Goal: Book appointment/travel/reservation

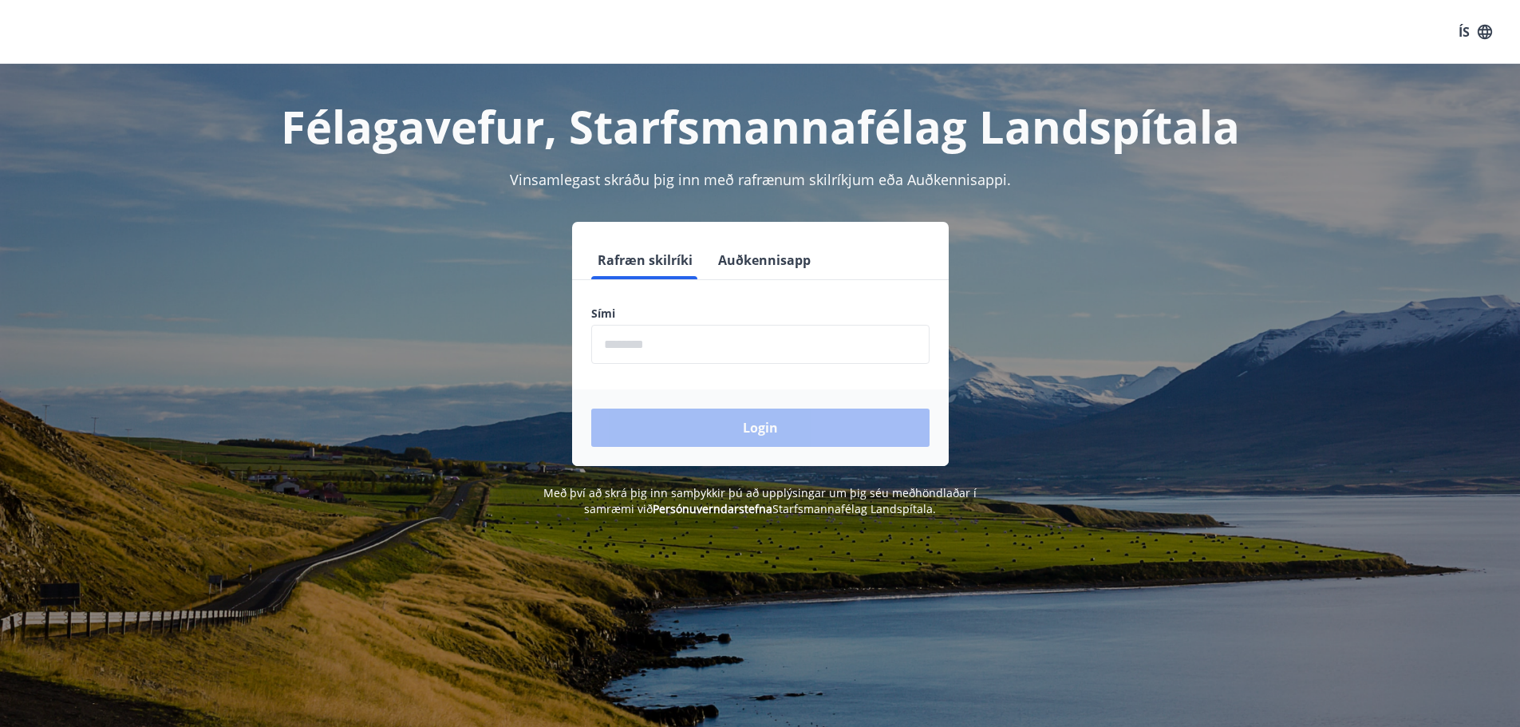
click at [666, 346] on input "phone" at bounding box center [760, 344] width 338 height 39
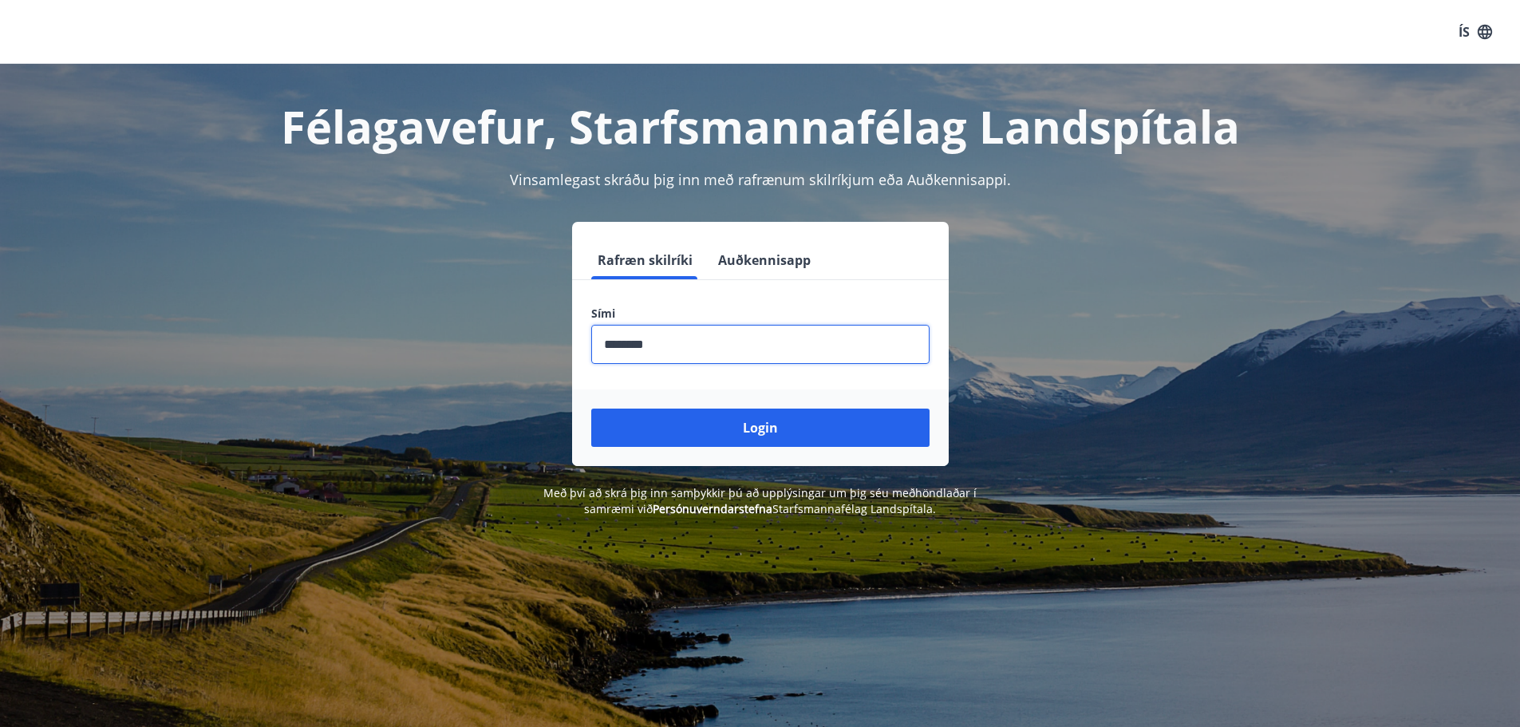
type input "********"
click at [591, 409] on button "Login" at bounding box center [760, 428] width 338 height 38
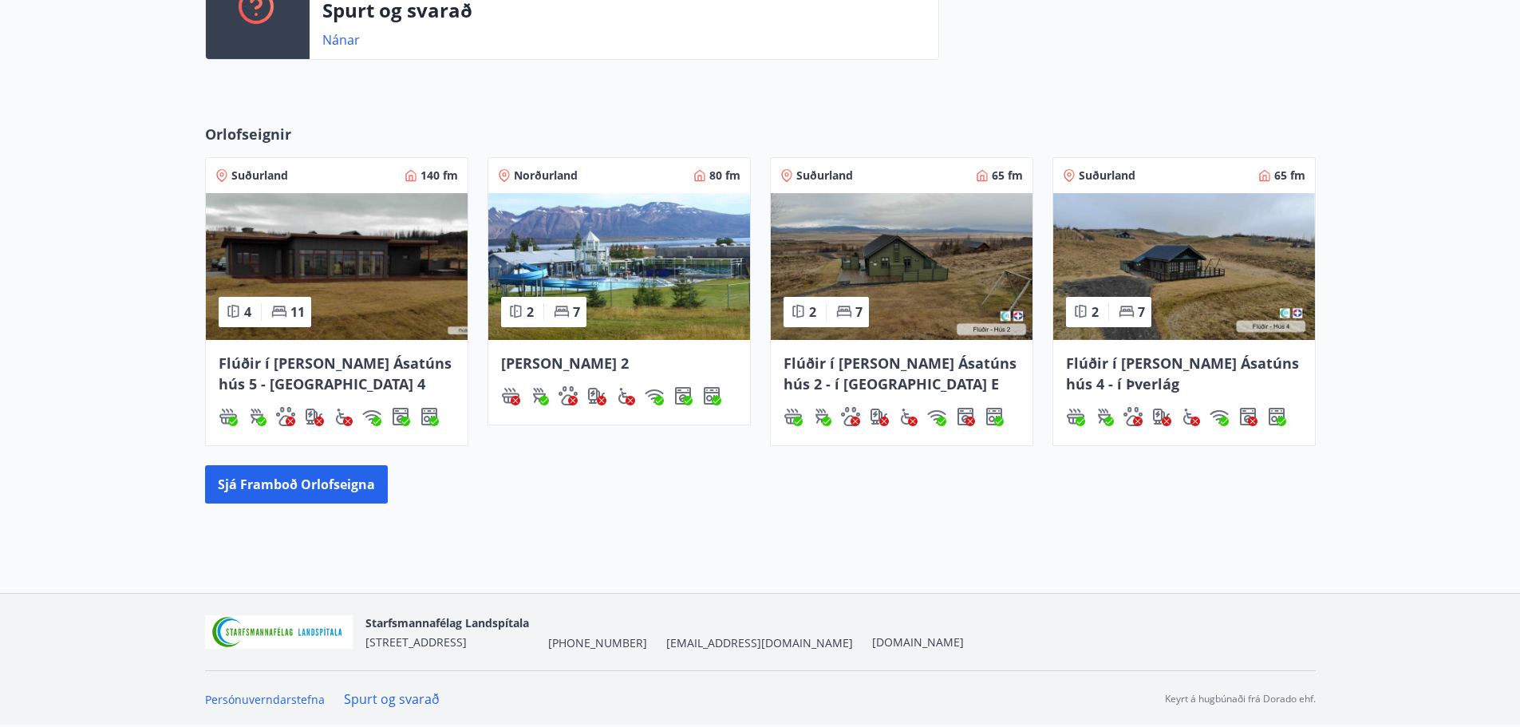
scroll to position [413, 0]
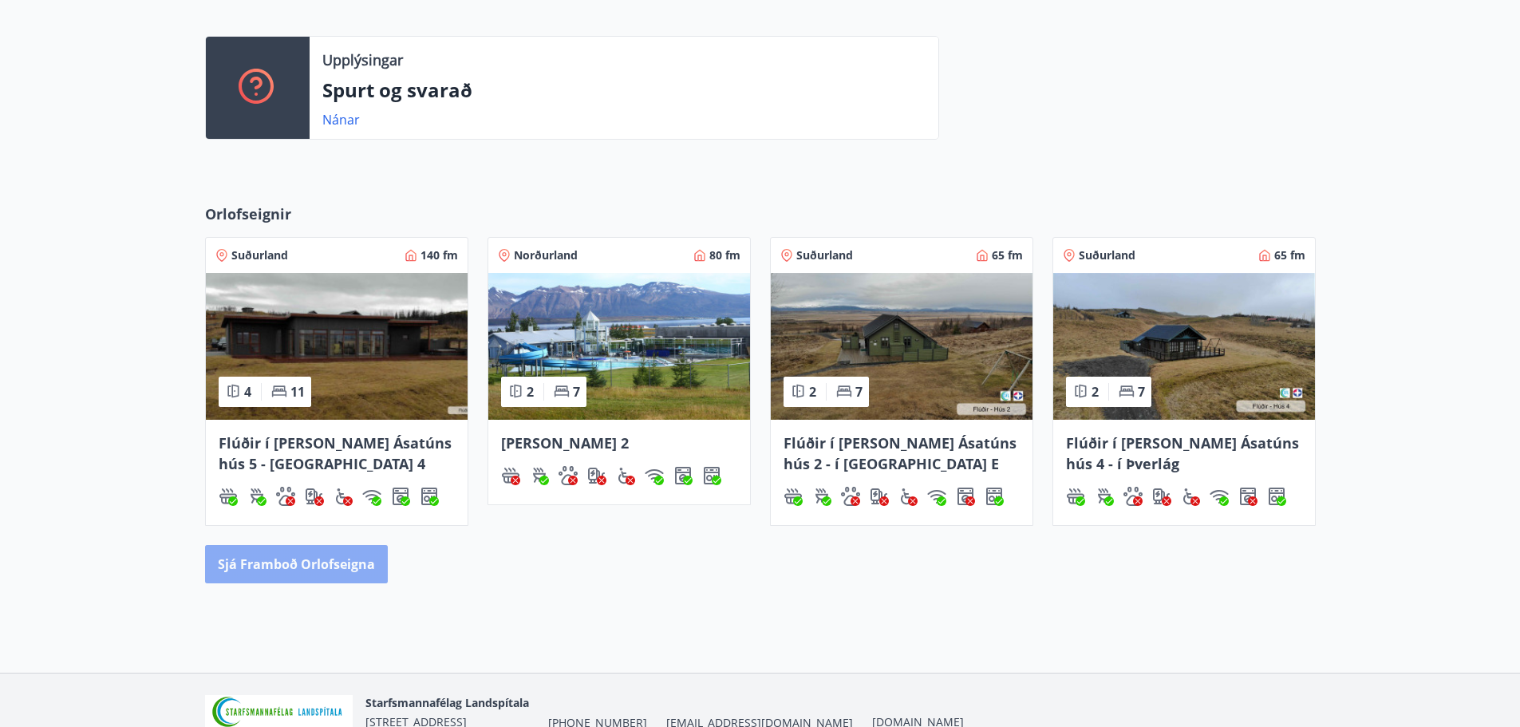
click at [308, 564] on button "Sjá framboð orlofseigna" at bounding box center [296, 564] width 183 height 38
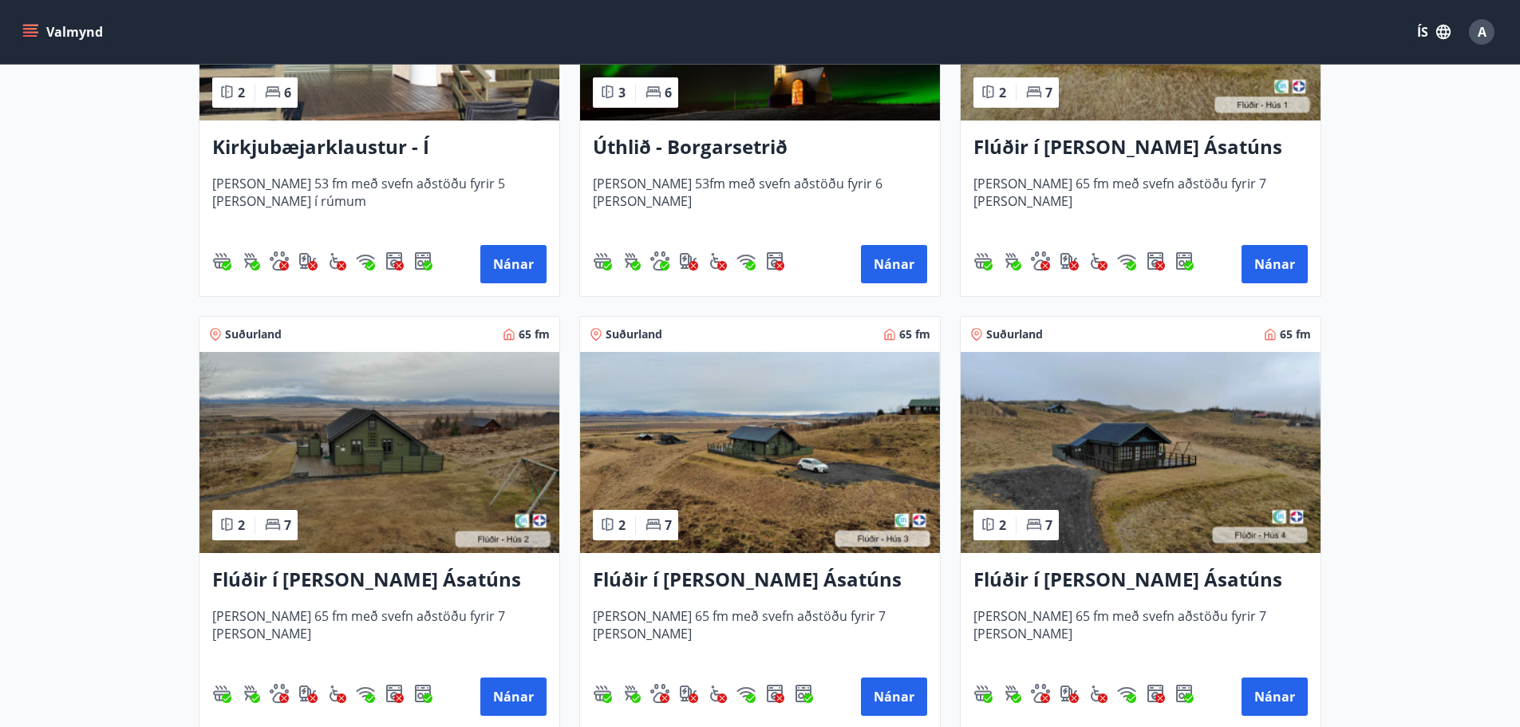
scroll to position [511, 0]
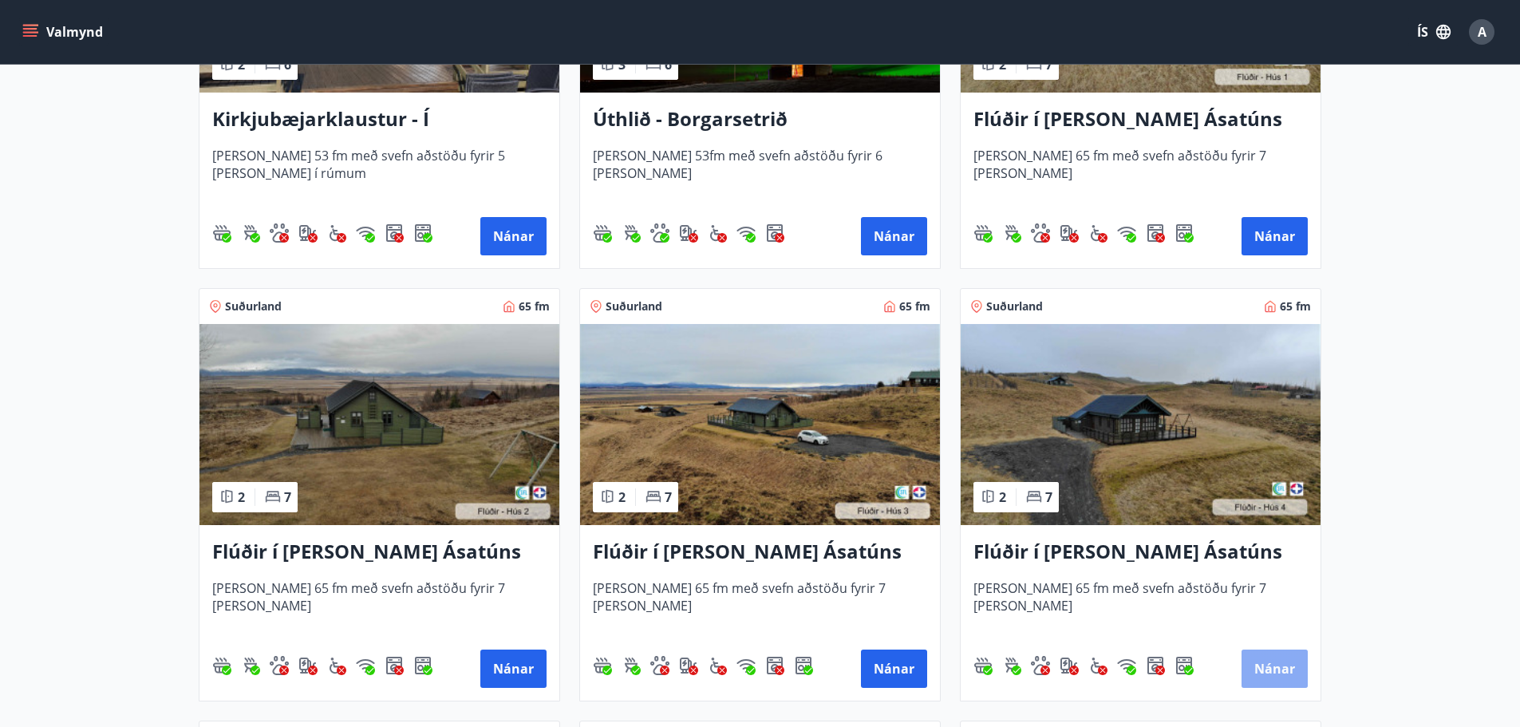
click at [1259, 670] on button "Nánar" at bounding box center [1275, 669] width 66 height 38
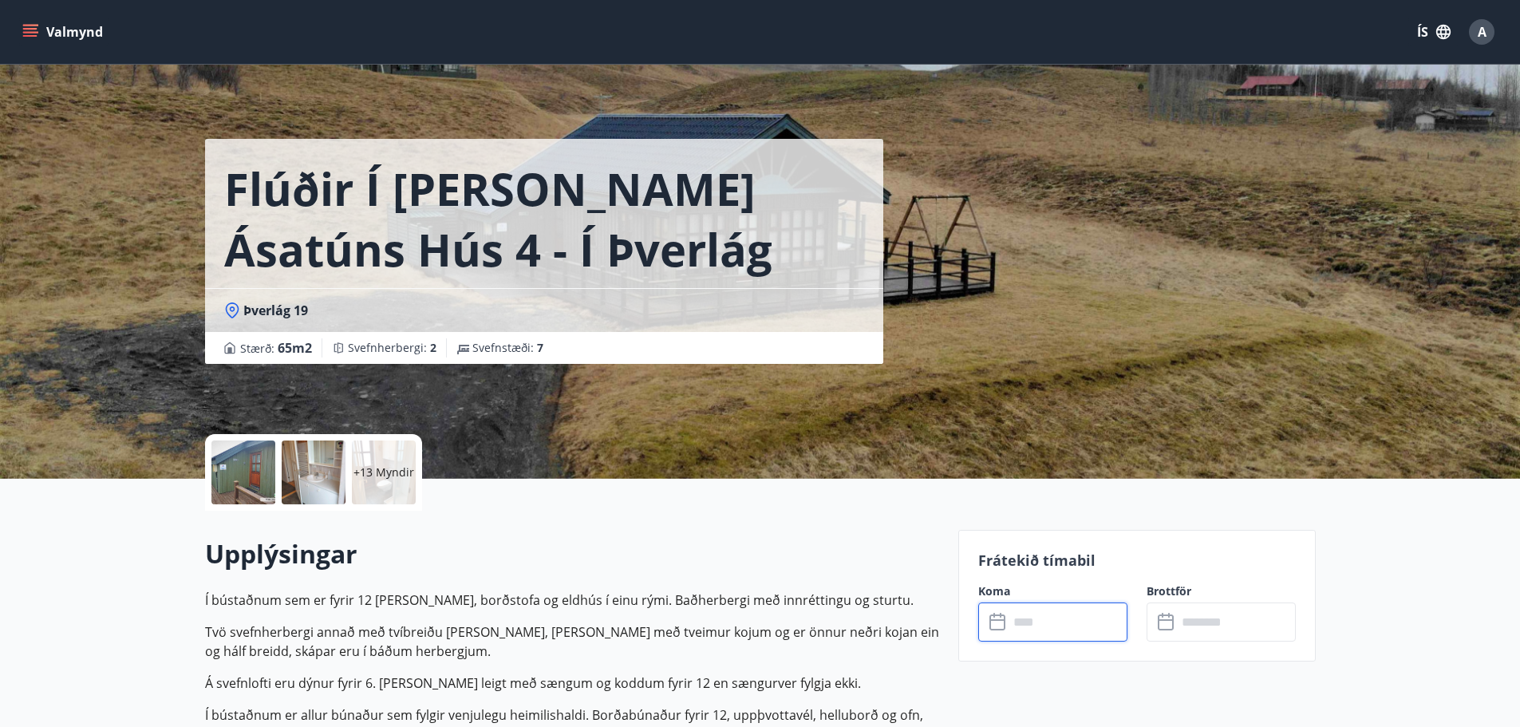
click at [1042, 624] on input "text" at bounding box center [1068, 622] width 119 height 39
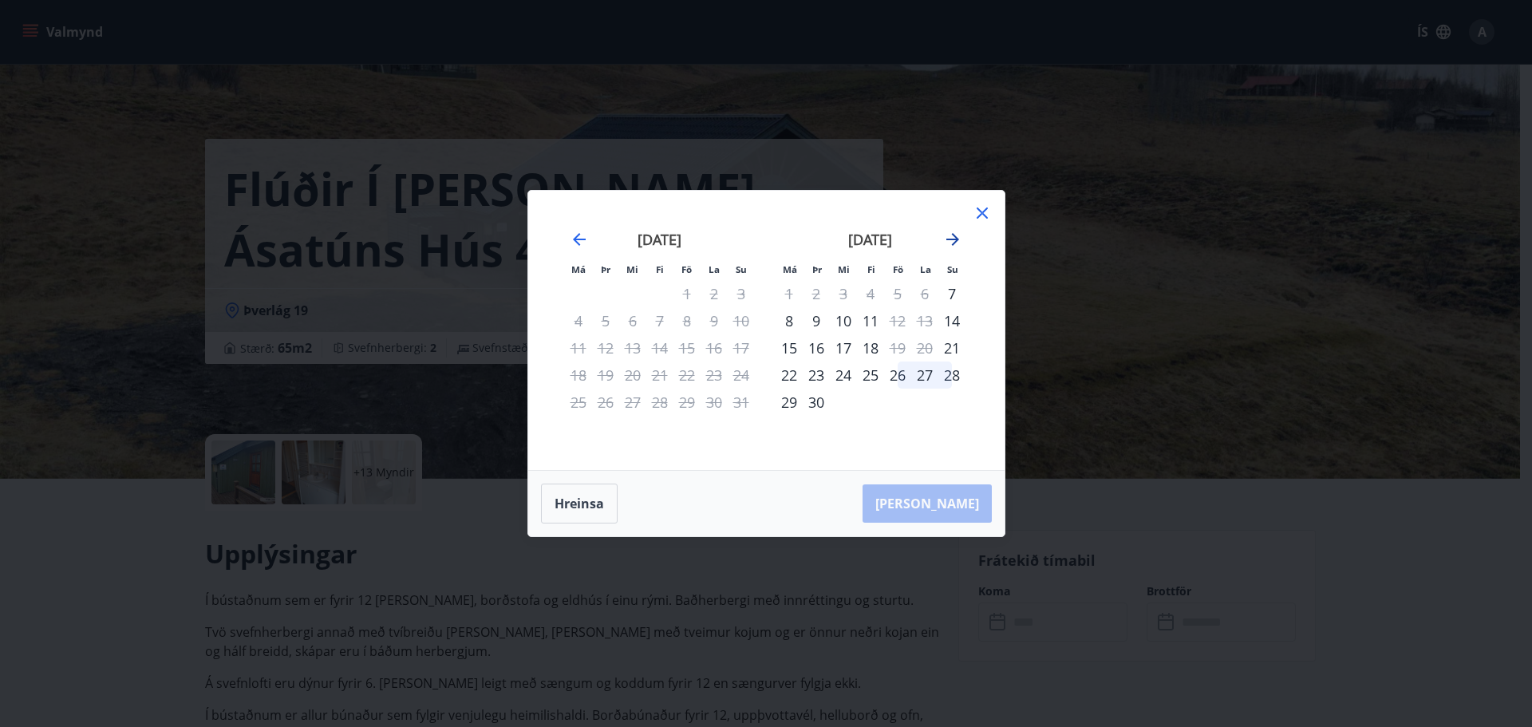
click at [954, 240] on icon "Move forward to switch to the next month." at bounding box center [952, 239] width 13 height 13
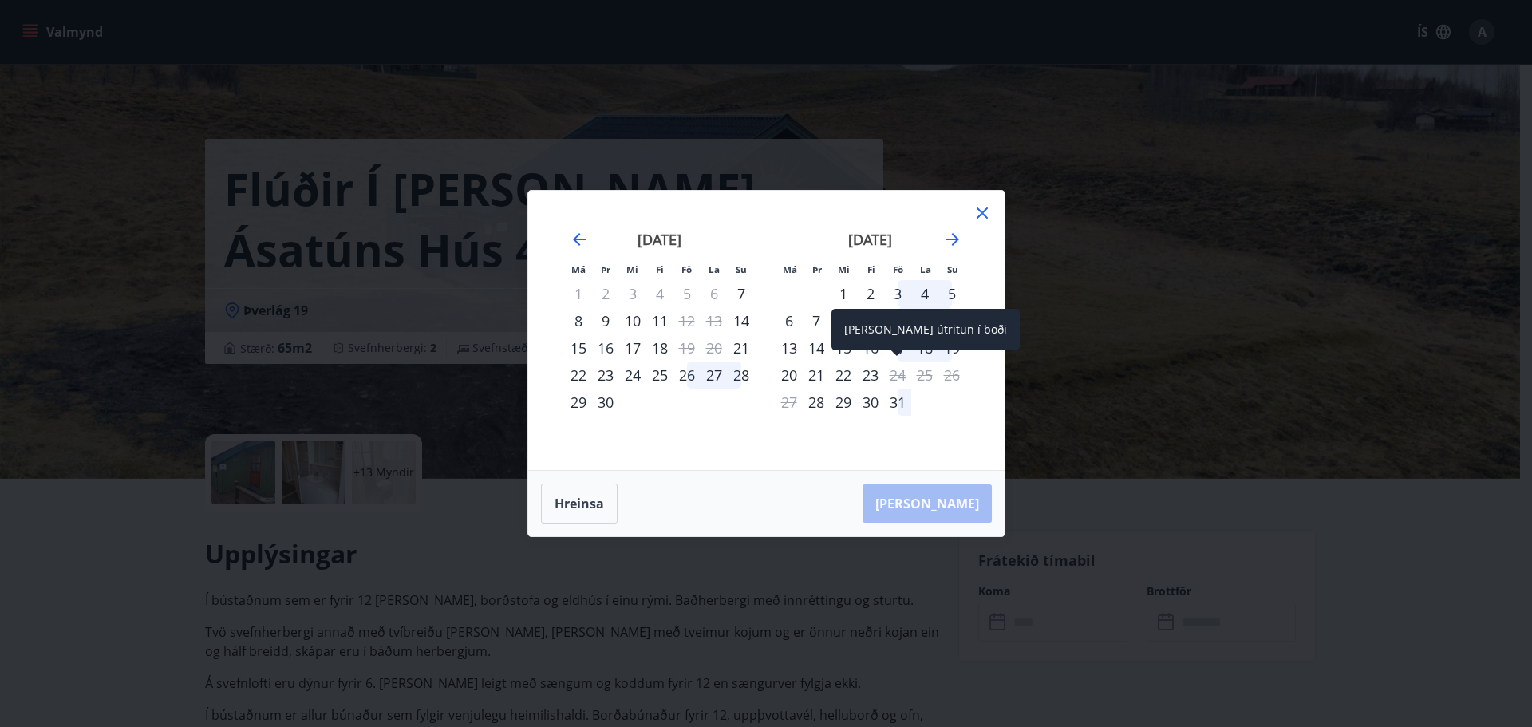
click at [898, 348] on div "Aðeins útritun í boði" at bounding box center [926, 329] width 188 height 41
click at [903, 353] on div "Aðeins útritun í boði" at bounding box center [926, 335] width 188 height 53
click at [902, 354] on div "Aðeins útritun í boði" at bounding box center [926, 335] width 188 height 53
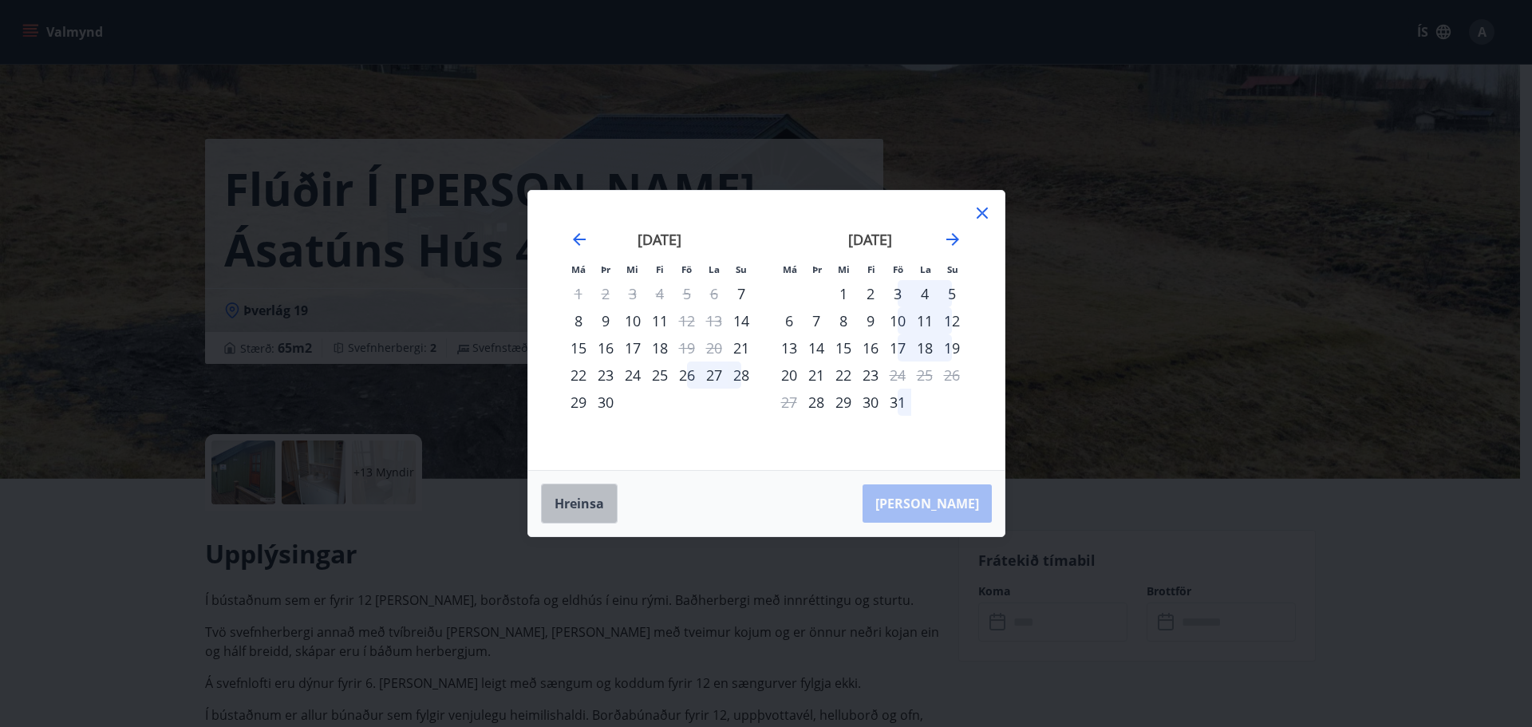
click at [575, 495] on button "Hreinsa" at bounding box center [579, 504] width 77 height 40
click at [954, 503] on div "Hreinsa Taka Frá" at bounding box center [766, 503] width 476 height 65
click at [950, 236] on icon "Move forward to switch to the next month." at bounding box center [952, 239] width 19 height 19
click at [694, 349] on div "17" at bounding box center [687, 347] width 27 height 27
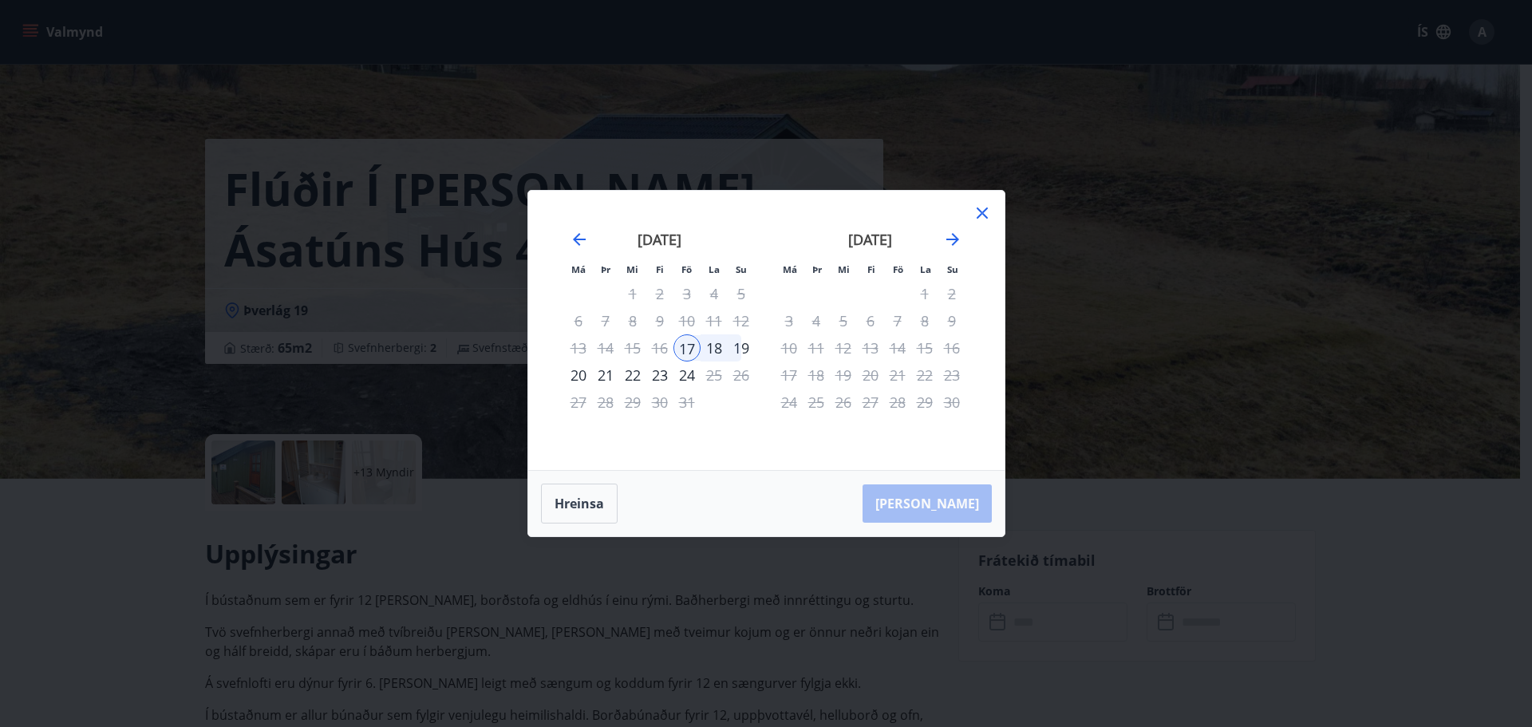
click at [741, 349] on div "19" at bounding box center [741, 347] width 27 height 27
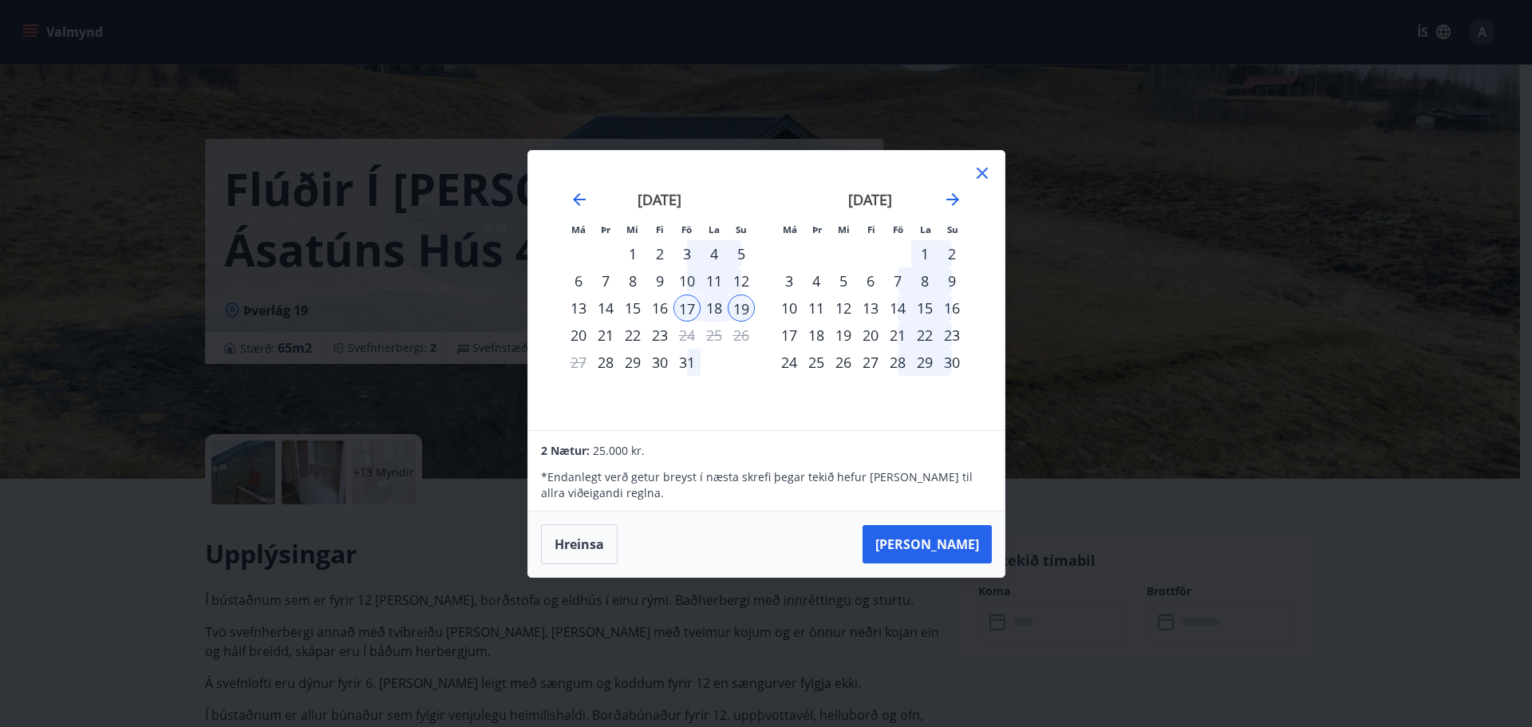
click at [741, 349] on td "Calendar" at bounding box center [741, 362] width 27 height 27
click at [712, 303] on div "18" at bounding box center [714, 307] width 27 height 27
click at [742, 308] on div "19" at bounding box center [741, 307] width 27 height 27
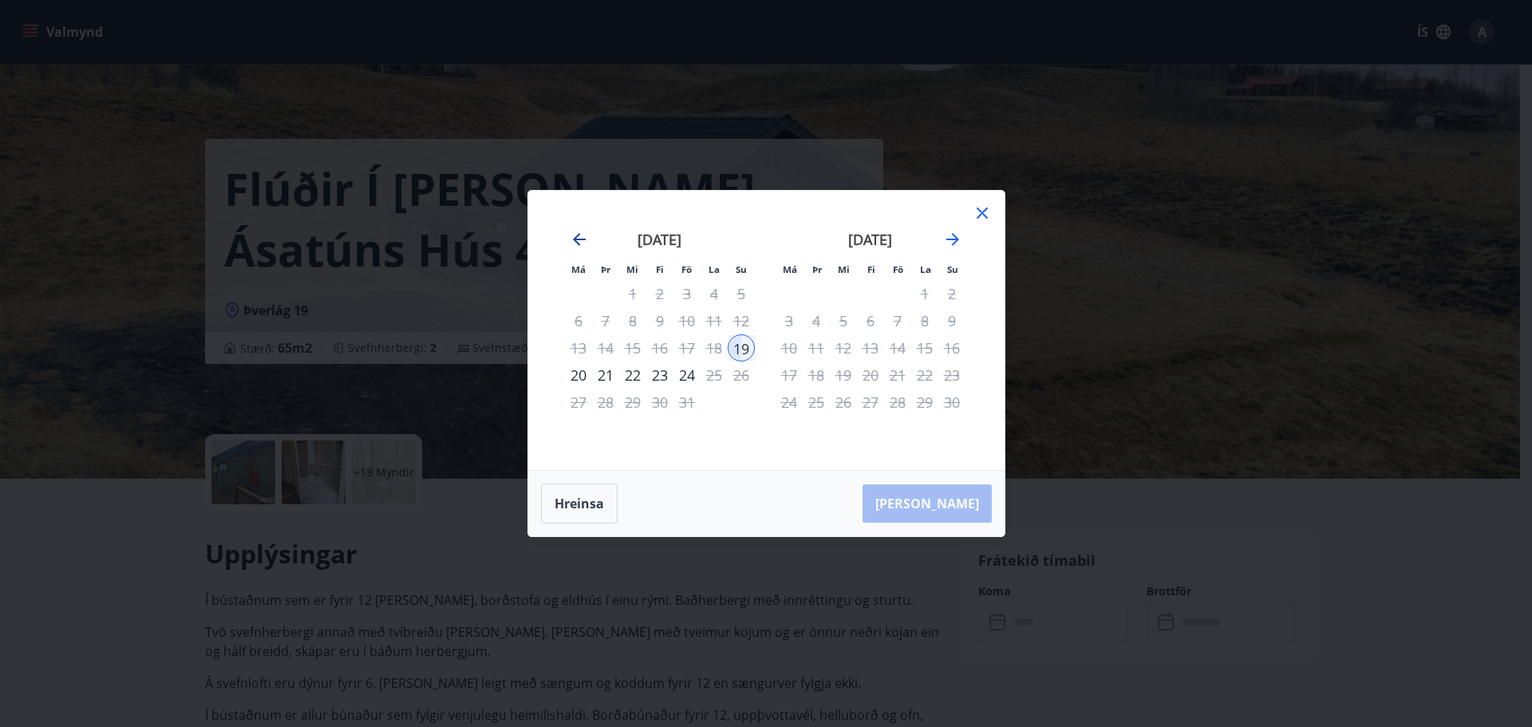
click at [577, 240] on icon "Move backward to switch to the previous month." at bounding box center [579, 239] width 13 height 13
click at [575, 239] on icon "Move backward to switch to the previous month." at bounding box center [579, 239] width 13 height 13
click at [575, 500] on button "Hreinsa" at bounding box center [579, 504] width 77 height 40
click at [950, 234] on icon "Move forward to switch to the next month." at bounding box center [952, 239] width 19 height 19
click at [925, 346] on div "18" at bounding box center [924, 347] width 27 height 27
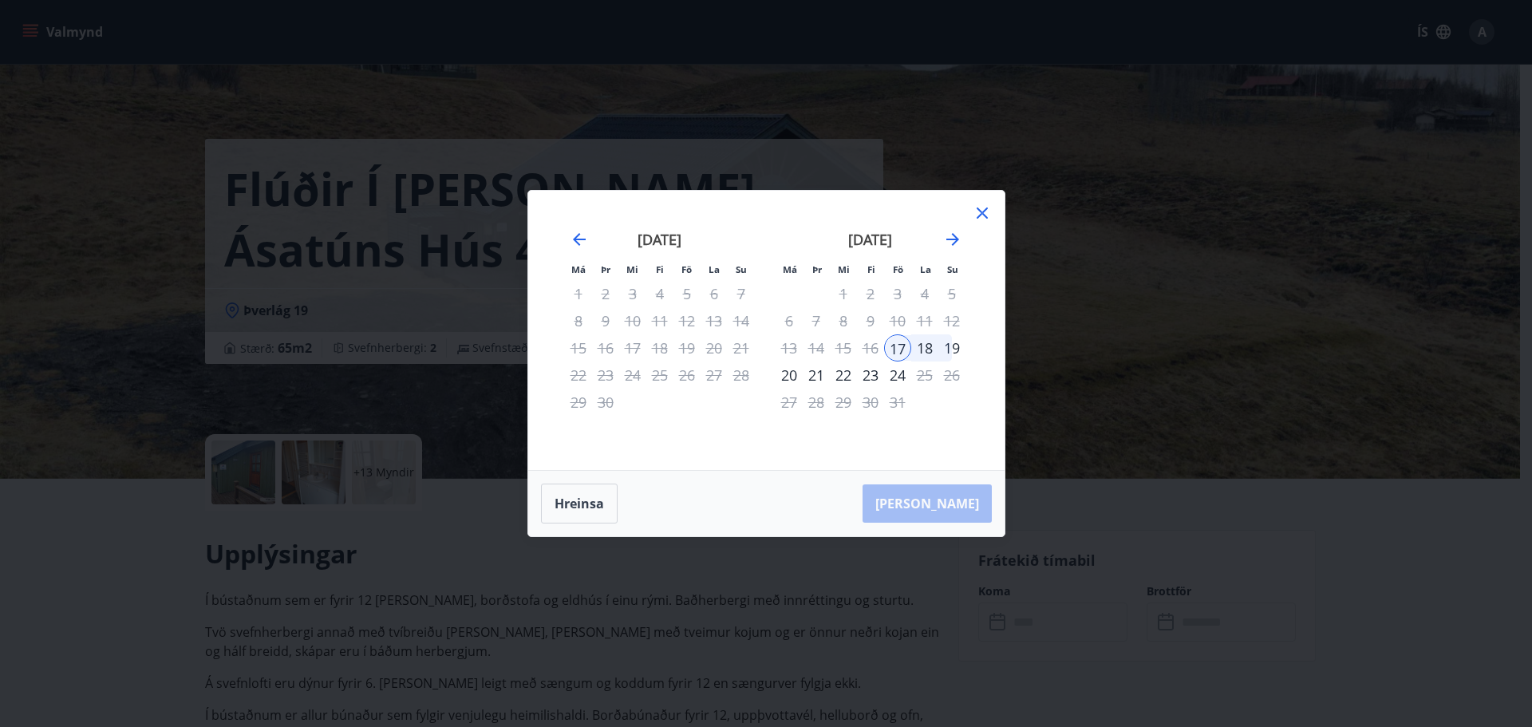
click at [925, 346] on div "18" at bounding box center [924, 347] width 27 height 27
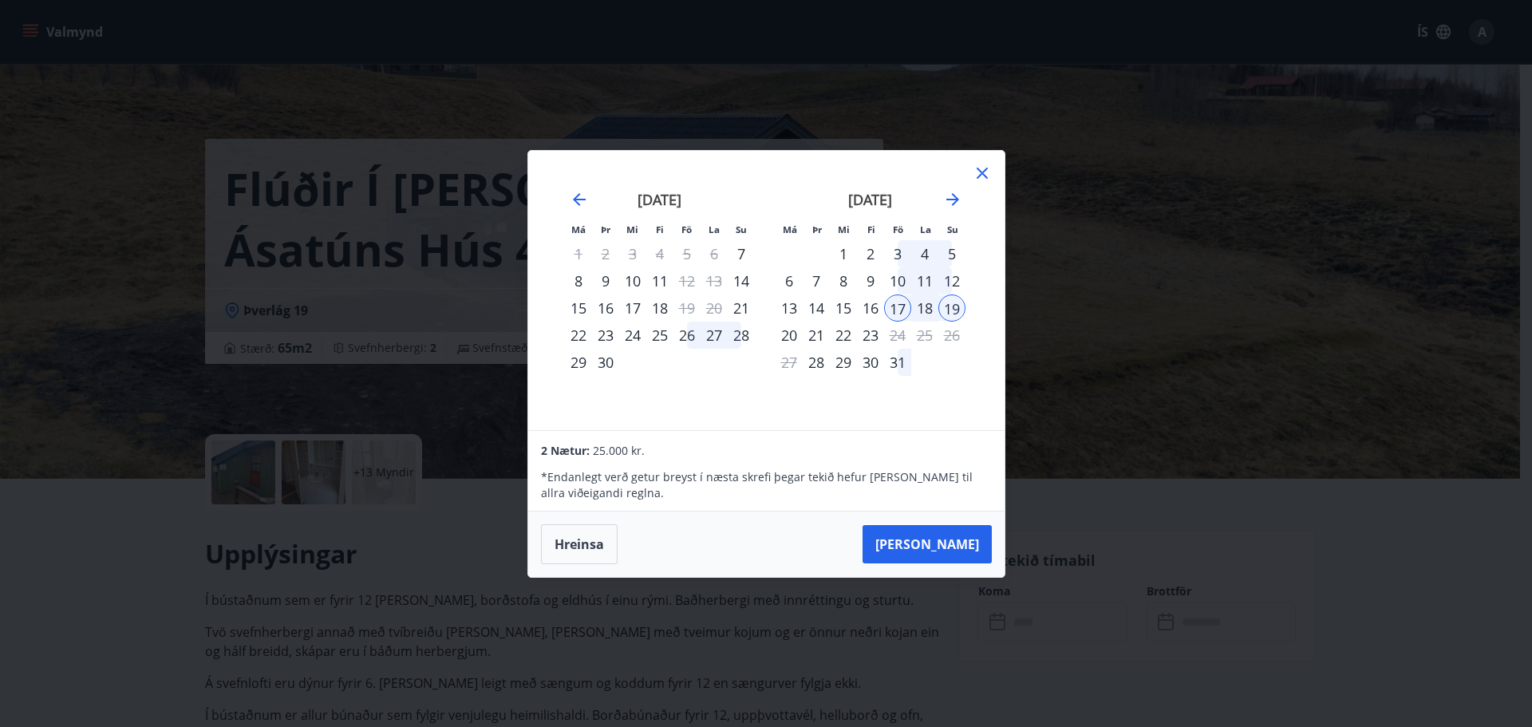
click at [982, 170] on icon at bounding box center [982, 173] width 19 height 19
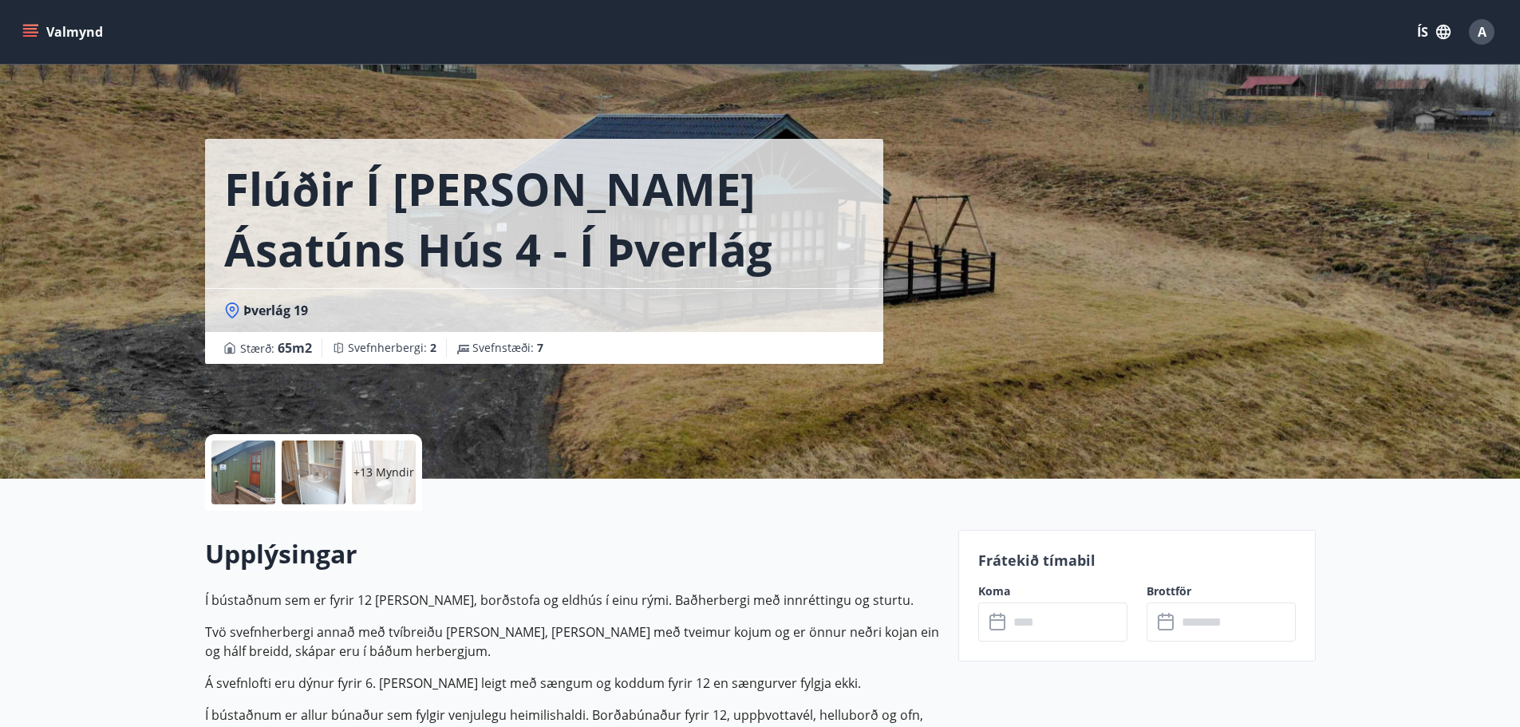
click at [380, 476] on p "+13 Myndir" at bounding box center [384, 472] width 61 height 16
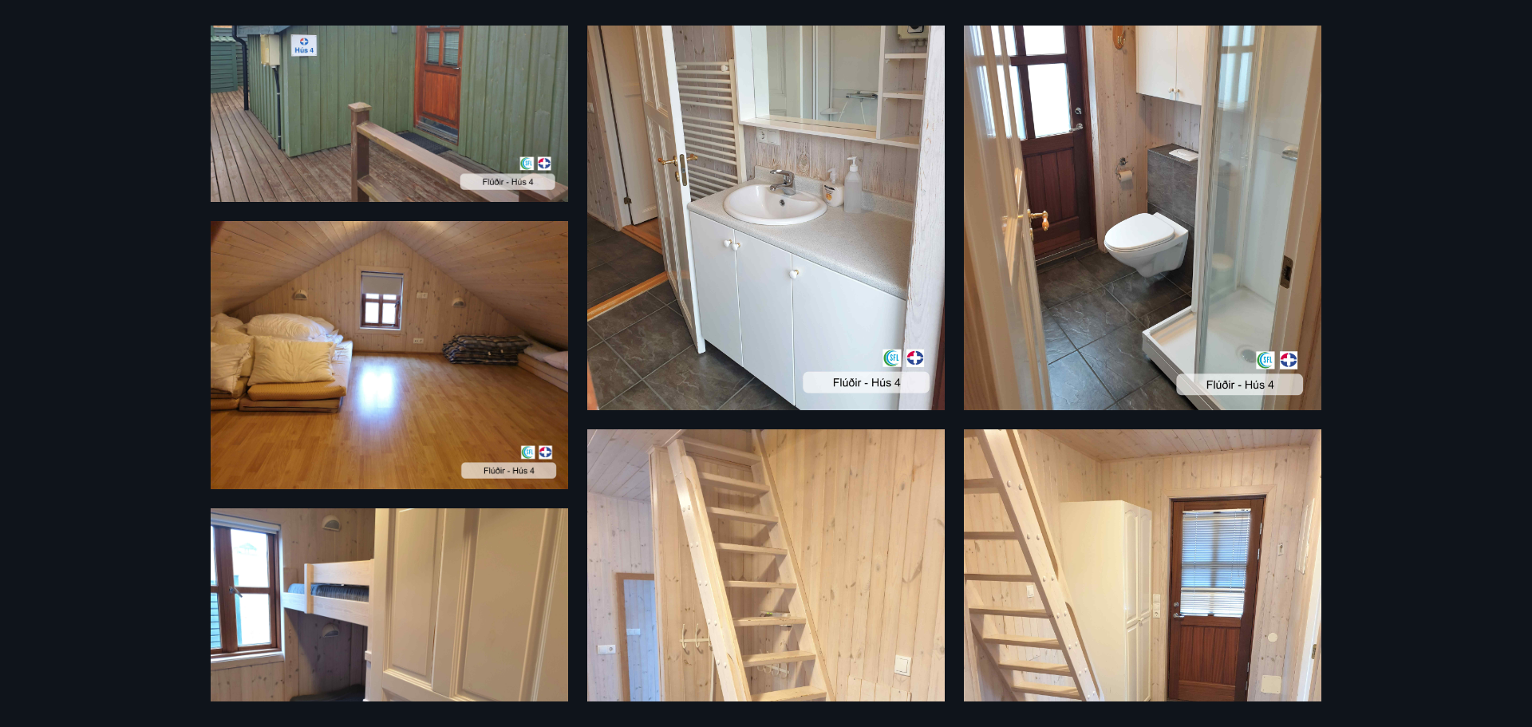
scroll to position [479, 0]
